Goal: Information Seeking & Learning: Find specific fact

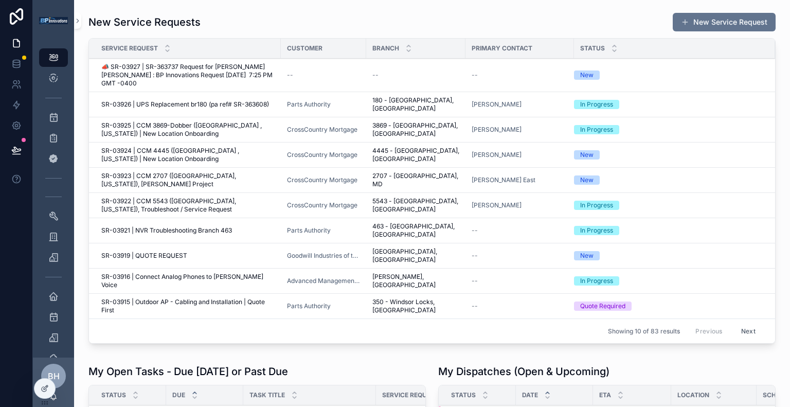
click at [0, 0] on icon at bounding box center [0, 0] width 0 height 0
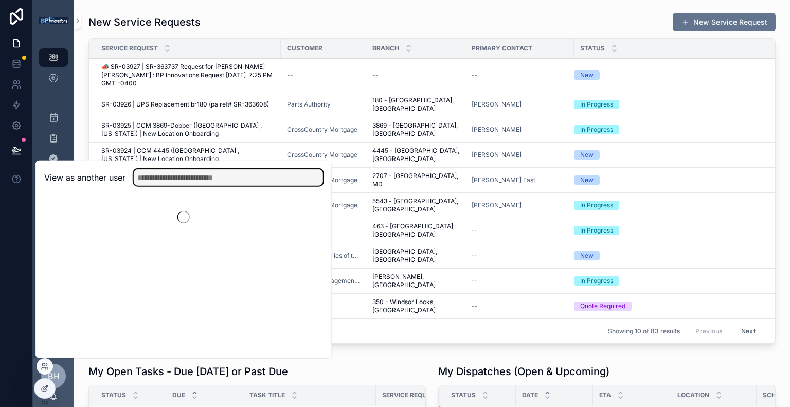
click at [178, 180] on input "text" at bounding box center [228, 177] width 189 height 16
type input "*"
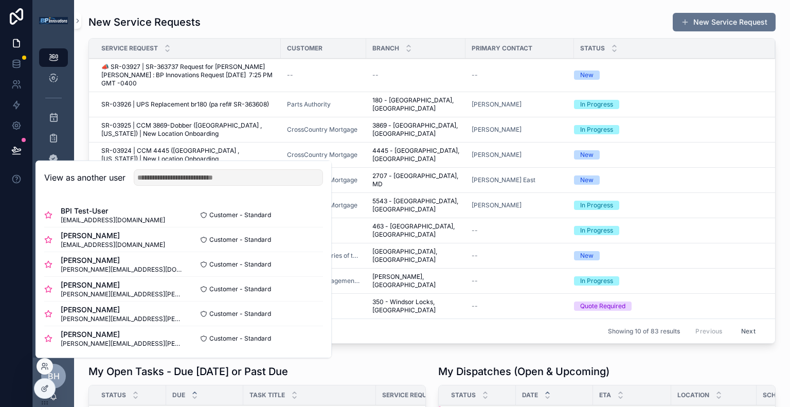
click at [0, 0] on button "Select" at bounding box center [0, 0] width 0 height 0
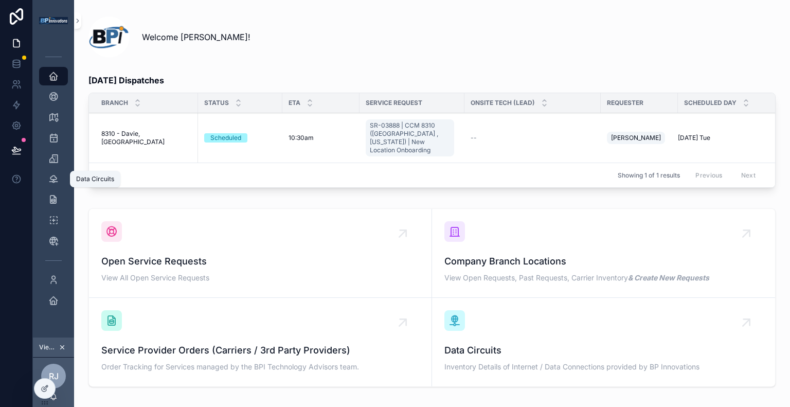
click at [55, 180] on icon "scrollable content" at bounding box center [53, 179] width 10 height 10
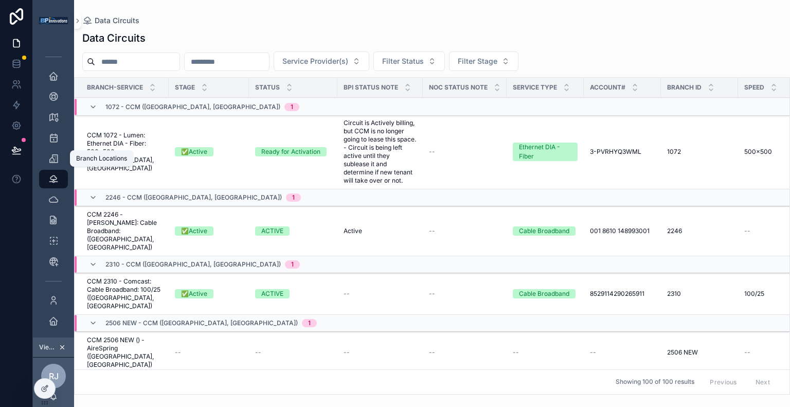
click at [60, 155] on div "Branch Locations" at bounding box center [53, 158] width 16 height 16
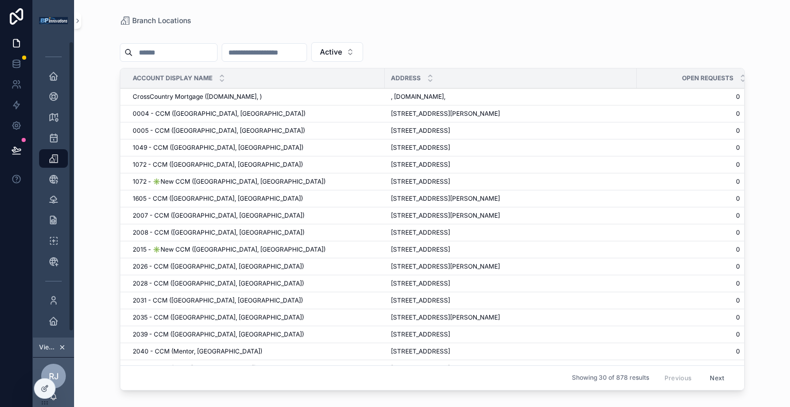
click at [212, 48] on input "scrollable content" at bounding box center [175, 52] width 84 height 14
type input "******"
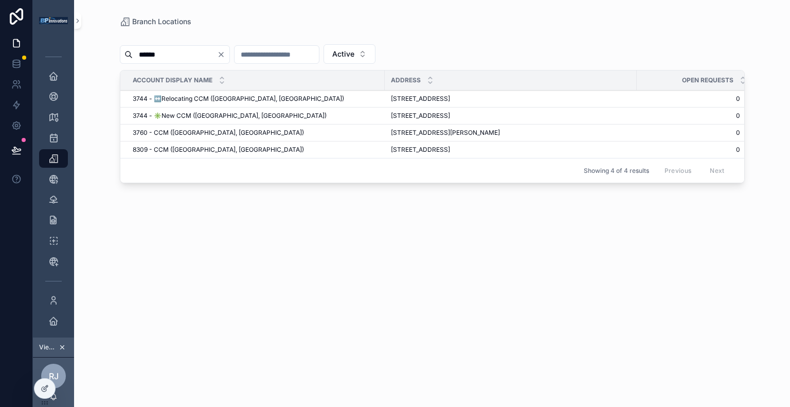
click at [210, 115] on span "3744 - ✳️New CCM (Naples, FL)" at bounding box center [230, 116] width 194 height 8
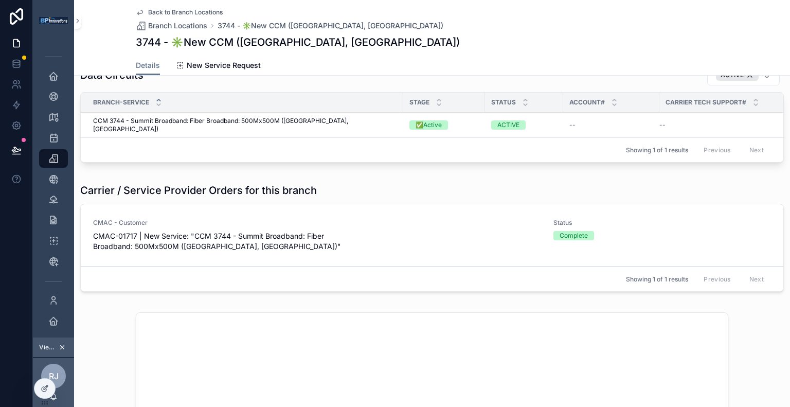
scroll to position [471, 0]
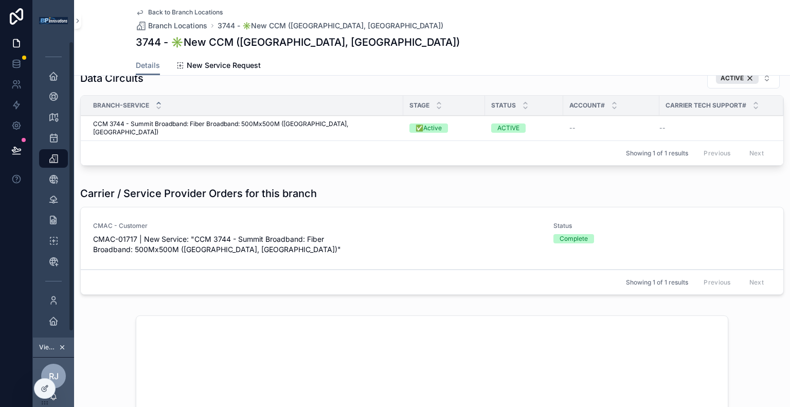
click at [13, 224] on div at bounding box center [16, 203] width 33 height 407
click at [352, 136] on div "CCM 3744 - Summit Broadband: Fiber Broadband: 500Mx500M (Naples, FL) CCM 3744 -…" at bounding box center [245, 128] width 304 height 16
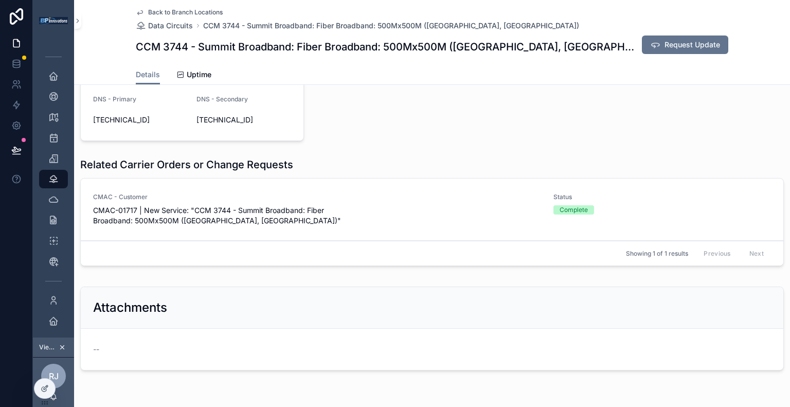
scroll to position [350, 0]
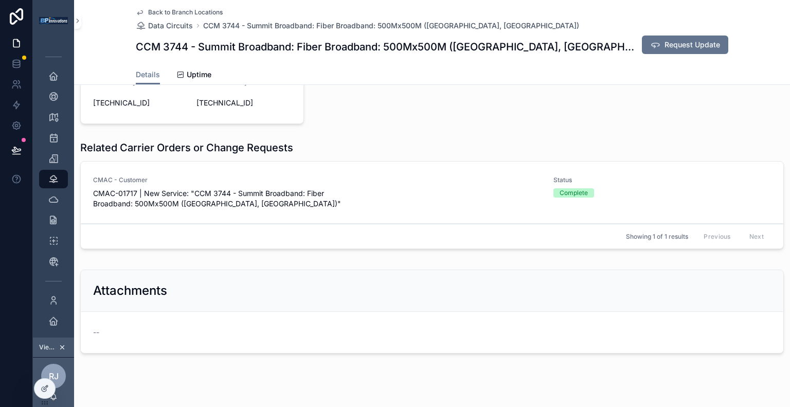
click at [312, 188] on span "CMAC-01717 | New Service: "CCM 3744 - Summit Broadband: Fiber Broadband: 500Mx5…" at bounding box center [317, 198] width 448 height 21
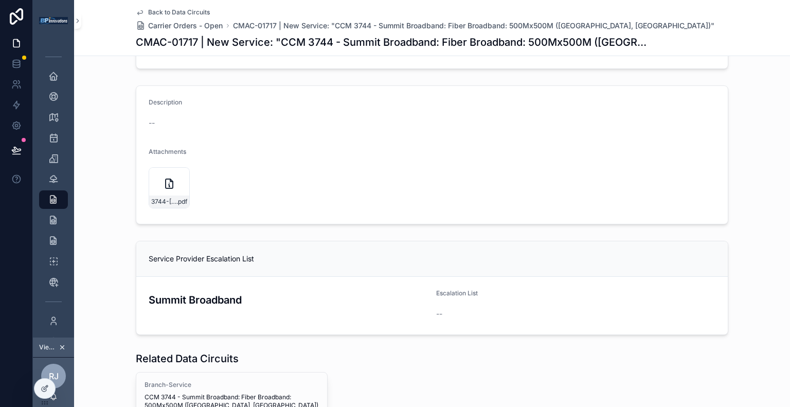
scroll to position [226, 0]
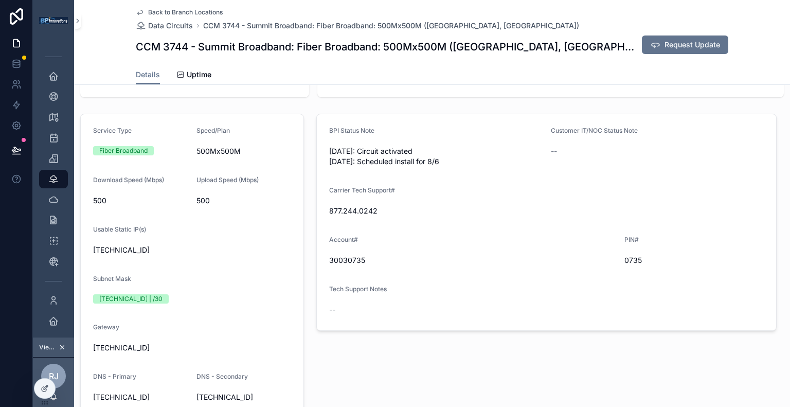
scroll to position [58, 0]
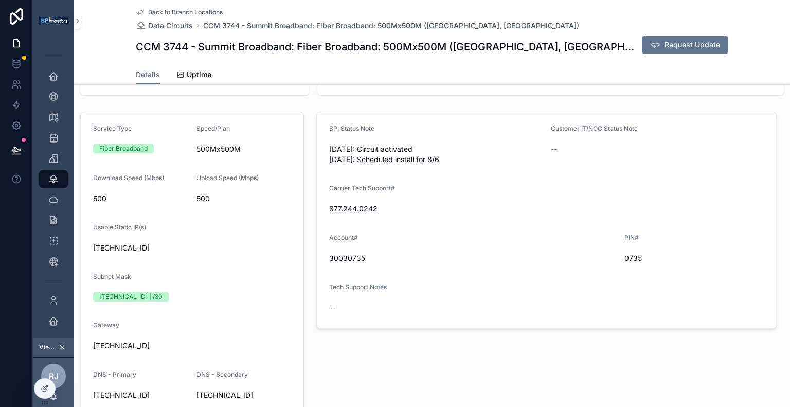
click at [187, 69] on span "Uptime" at bounding box center [199, 74] width 25 height 10
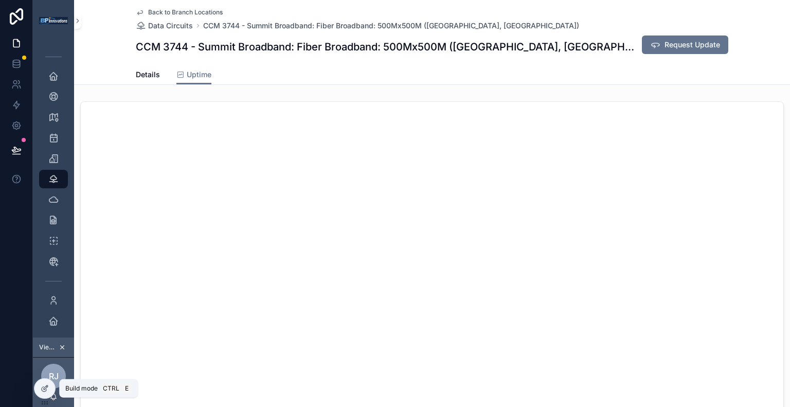
click at [42, 390] on icon at bounding box center [44, 389] width 5 height 5
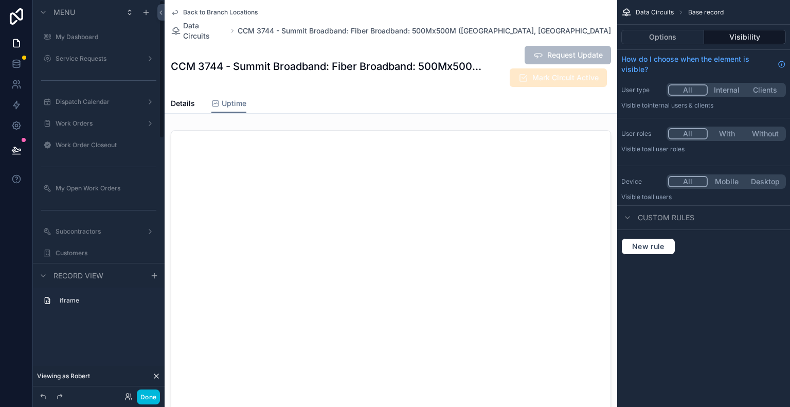
click at [152, 390] on button "Done" at bounding box center [148, 396] width 23 height 15
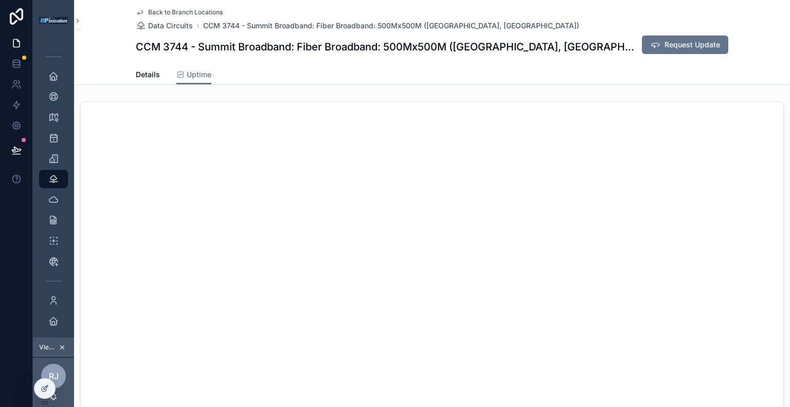
click at [140, 74] on span "Details" at bounding box center [148, 74] width 24 height 10
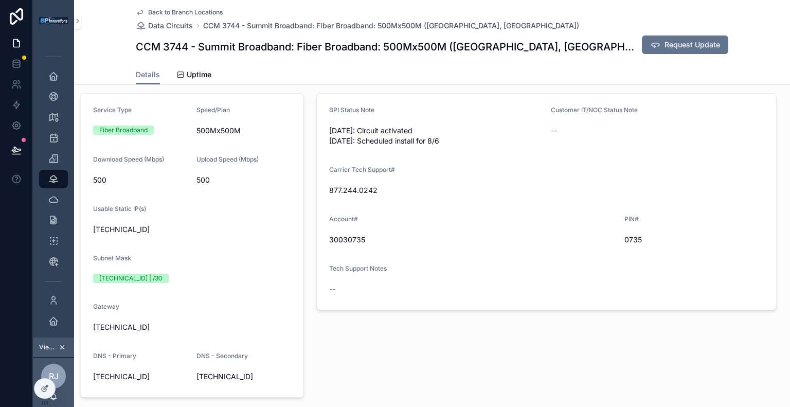
scroll to position [77, 0]
